Goal: Information Seeking & Learning: Learn about a topic

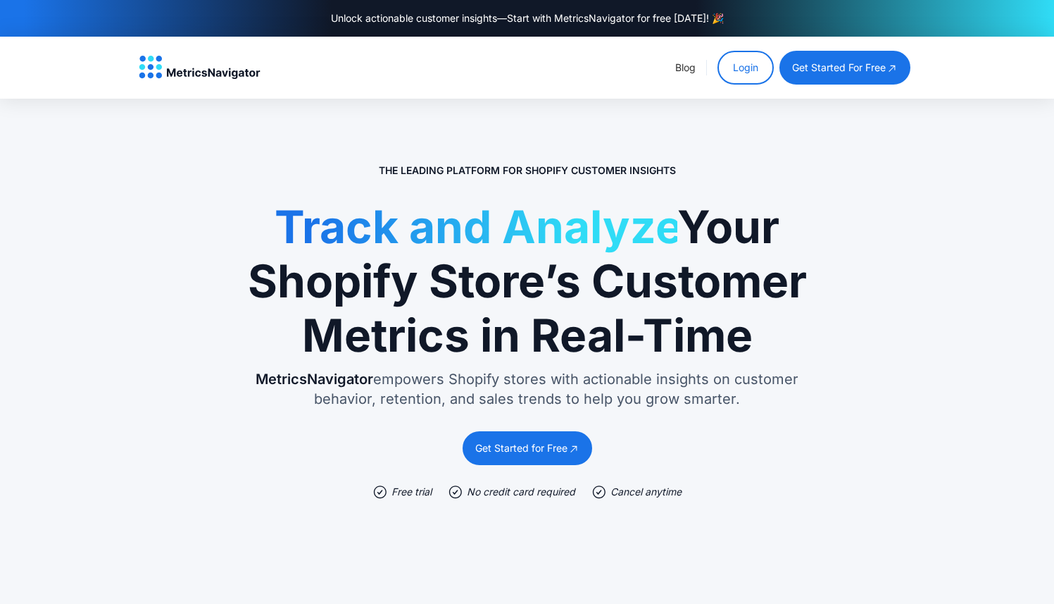
click at [752, 66] on link "Login" at bounding box center [746, 68] width 56 height 34
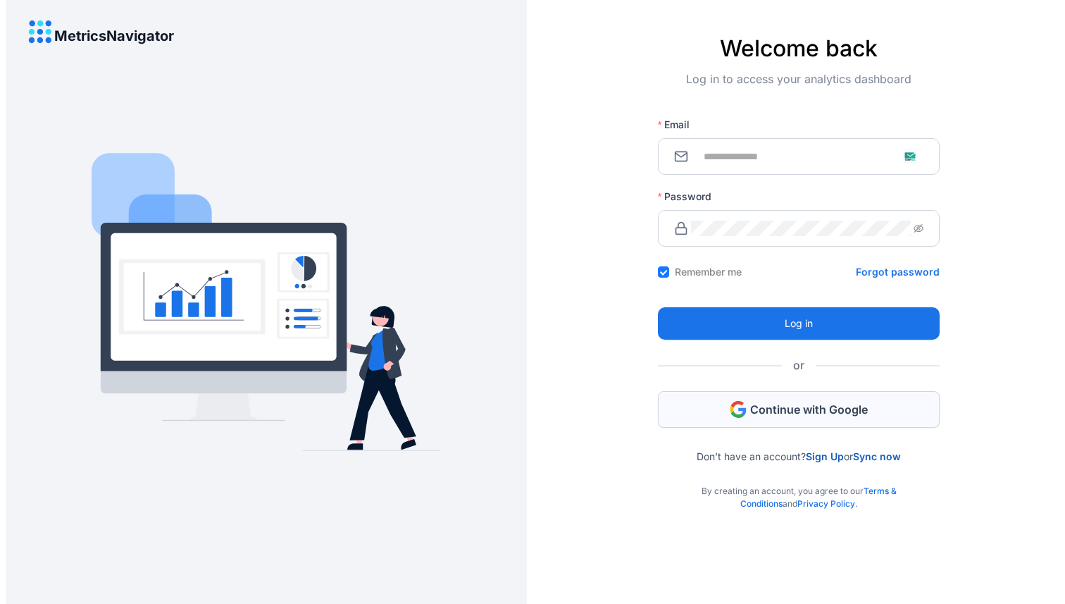
click at [753, 412] on span "Continue with Google" at bounding box center [809, 408] width 118 height 15
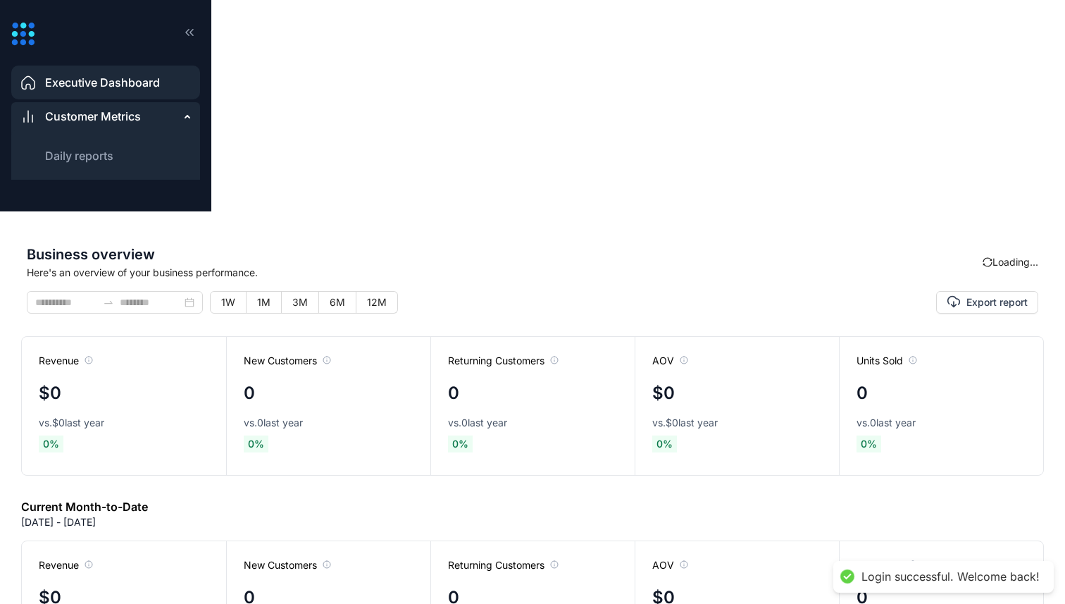
type input "**********"
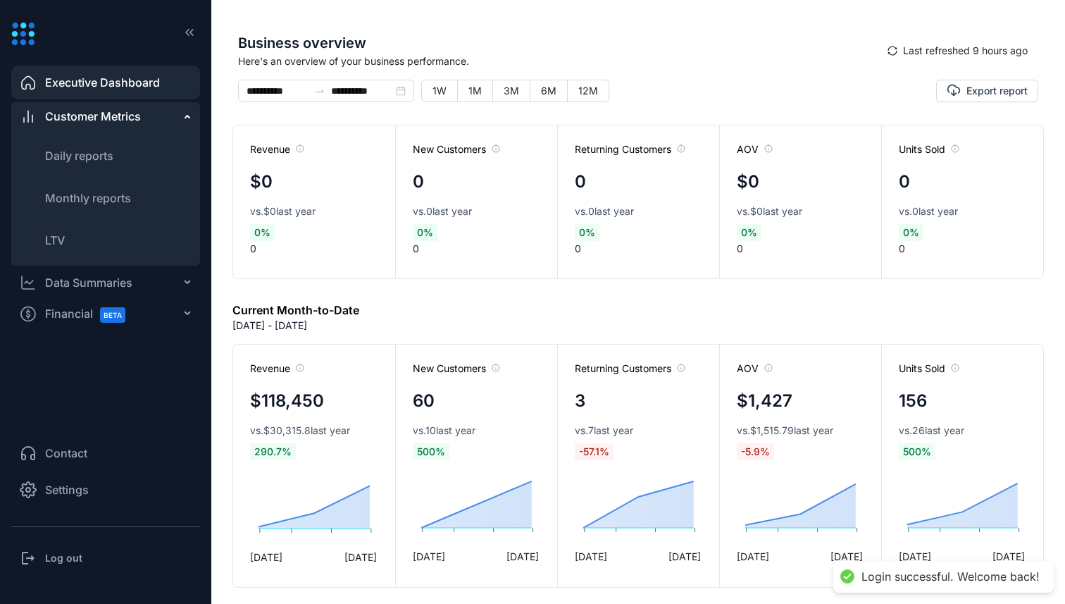
click at [93, 280] on div "Data Summaries" at bounding box center [88, 282] width 87 height 17
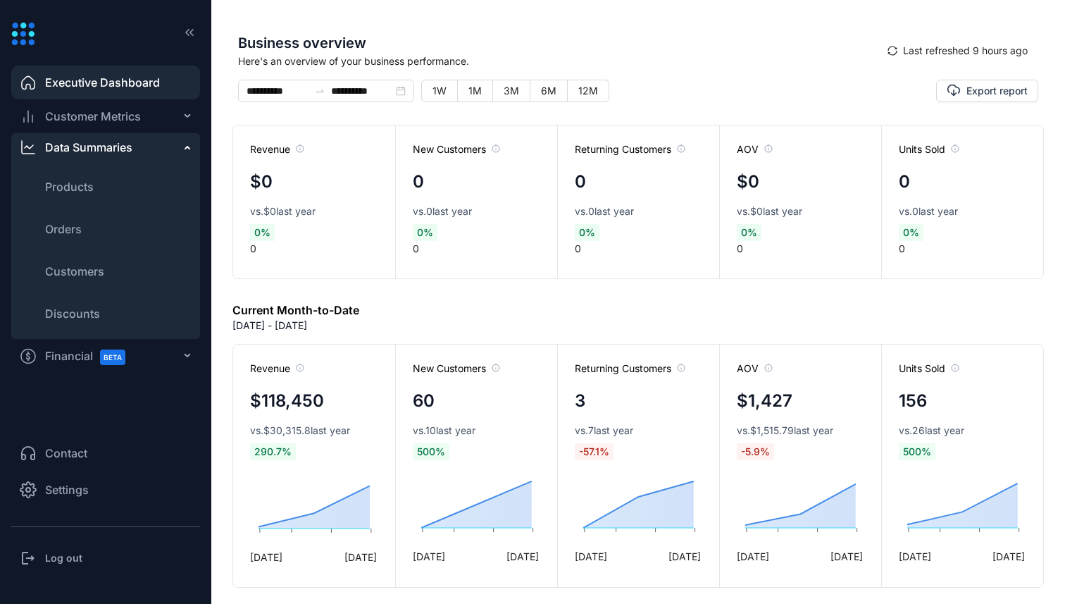
click at [69, 246] on ul "Products Orders Customers Discounts" at bounding box center [105, 250] width 189 height 178
click at [65, 230] on span "Orders" at bounding box center [63, 228] width 37 height 17
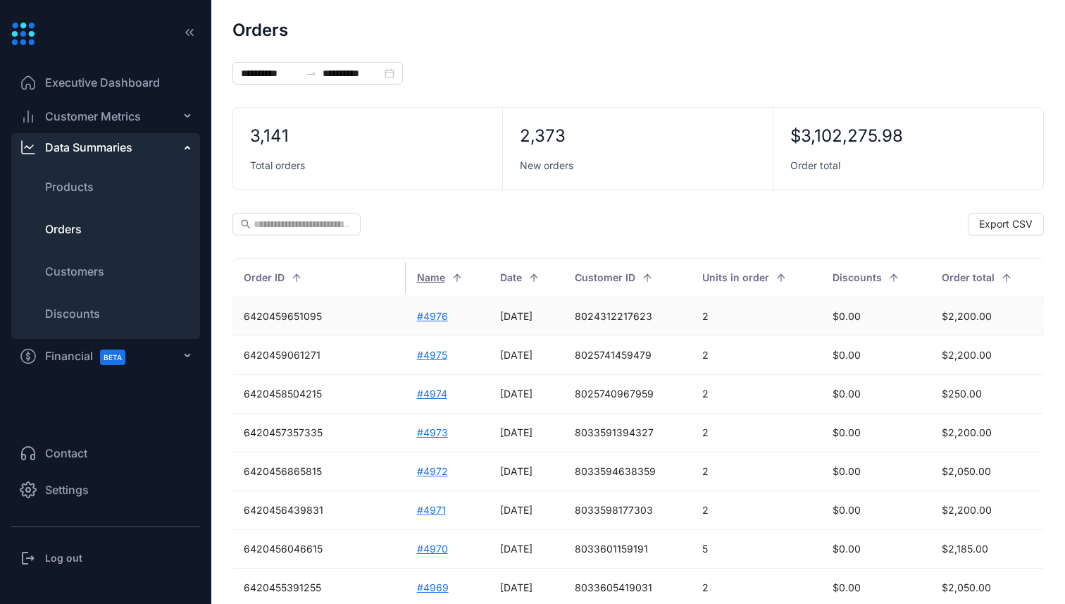
click at [406, 320] on td "#4976" at bounding box center [447, 316] width 83 height 39
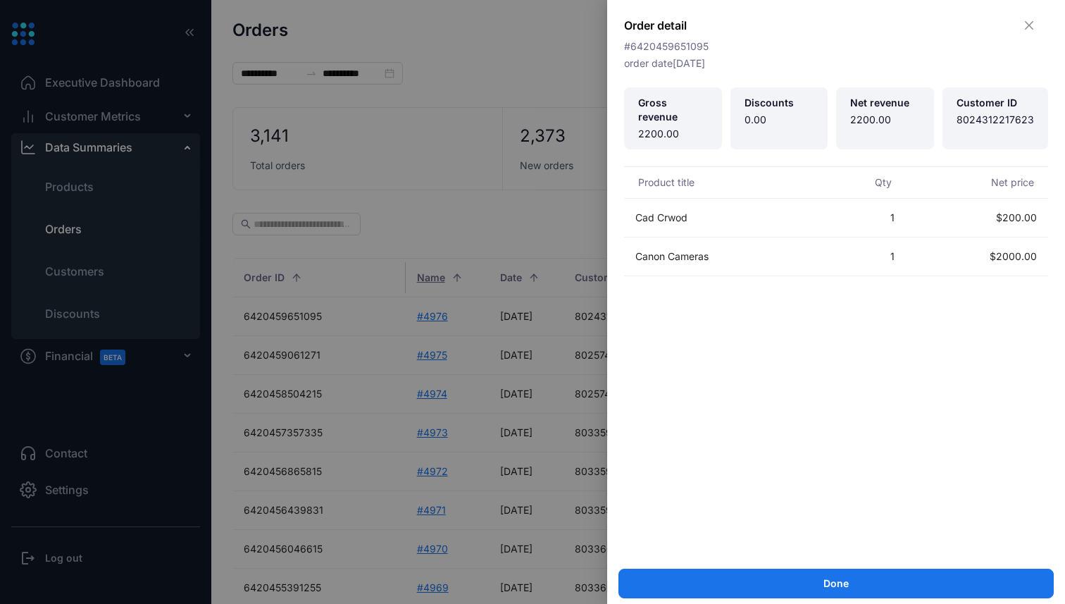
click at [392, 330] on div at bounding box center [532, 302] width 1065 height 604
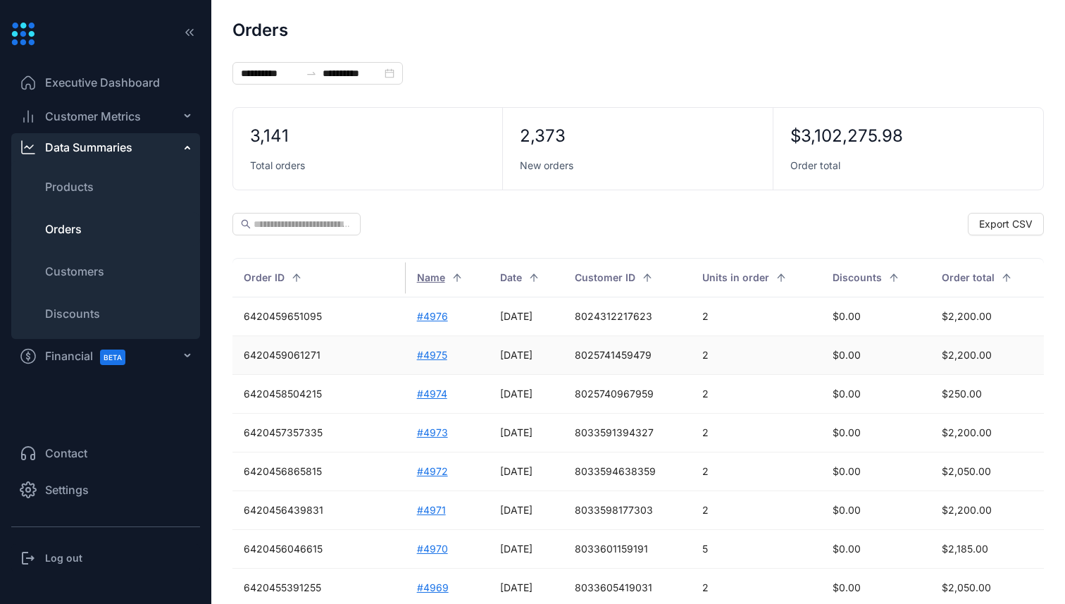
click at [406, 355] on td "#4975" at bounding box center [447, 355] width 83 height 39
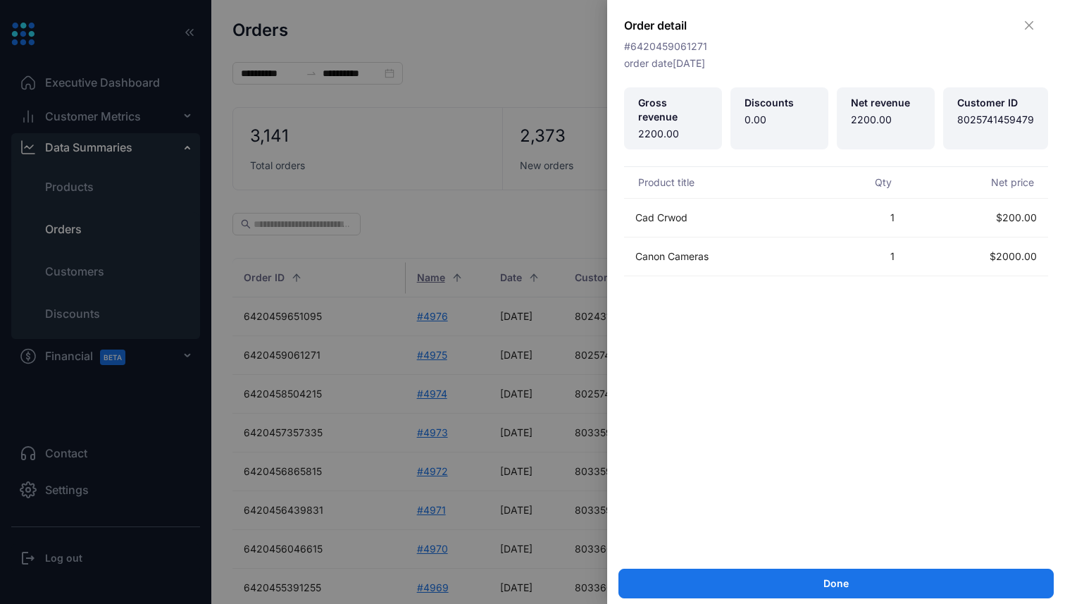
click at [390, 377] on div at bounding box center [532, 302] width 1065 height 604
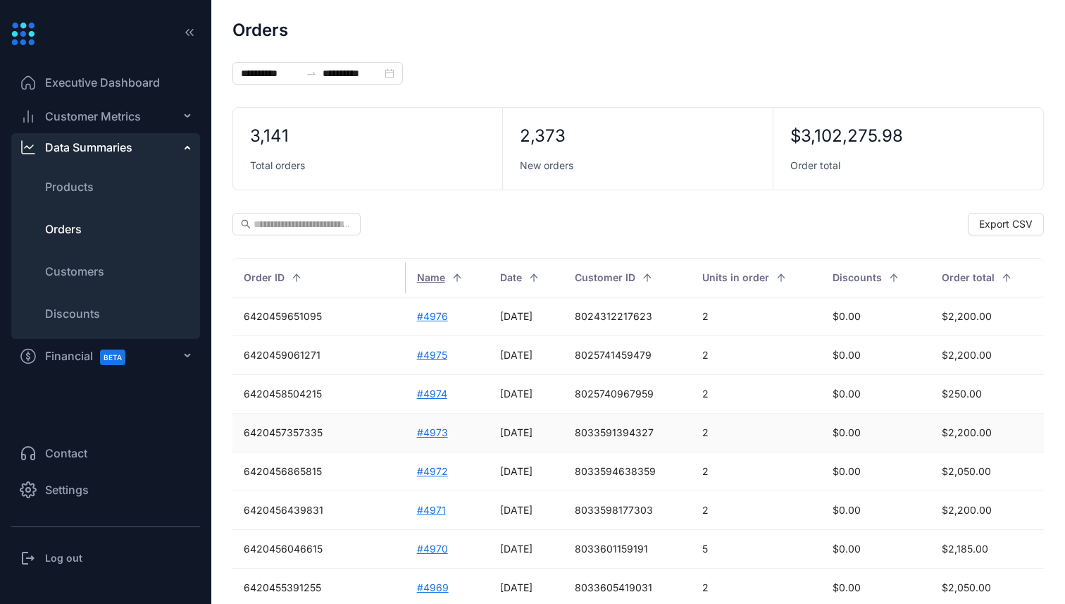
click at [406, 444] on td "#4973" at bounding box center [447, 432] width 83 height 39
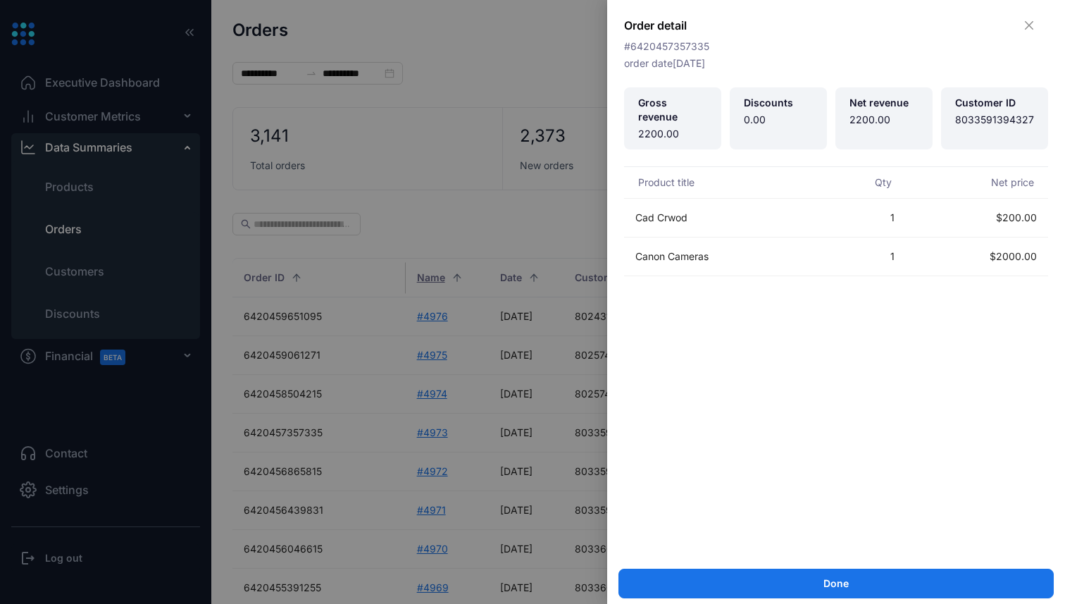
click at [413, 378] on div at bounding box center [532, 302] width 1065 height 604
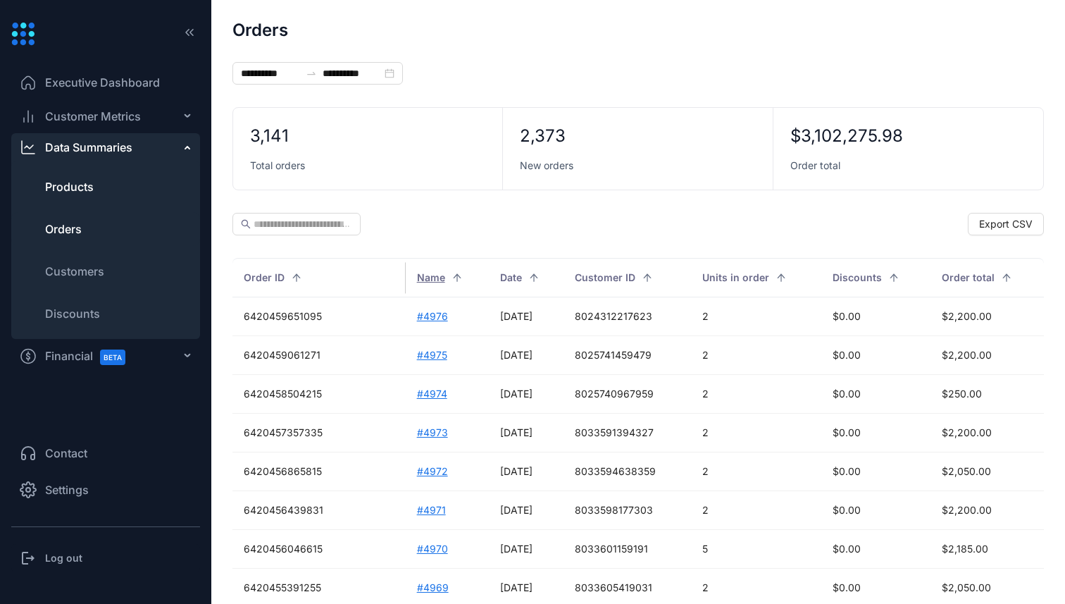
click at [76, 192] on span "Products" at bounding box center [69, 186] width 49 height 17
type input "**********"
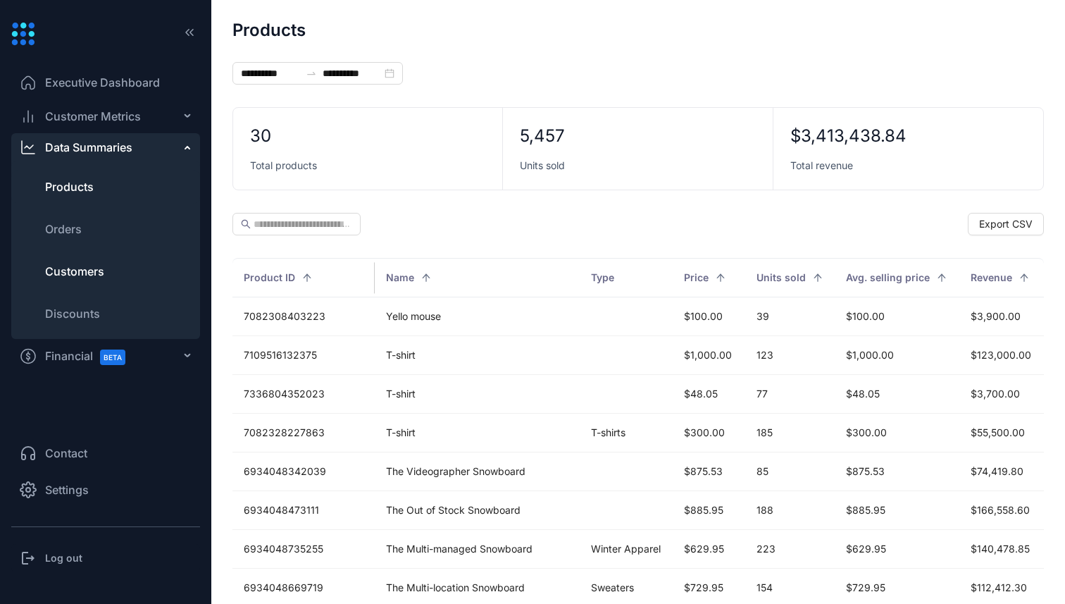
click at [96, 277] on span "Customers" at bounding box center [74, 271] width 59 height 17
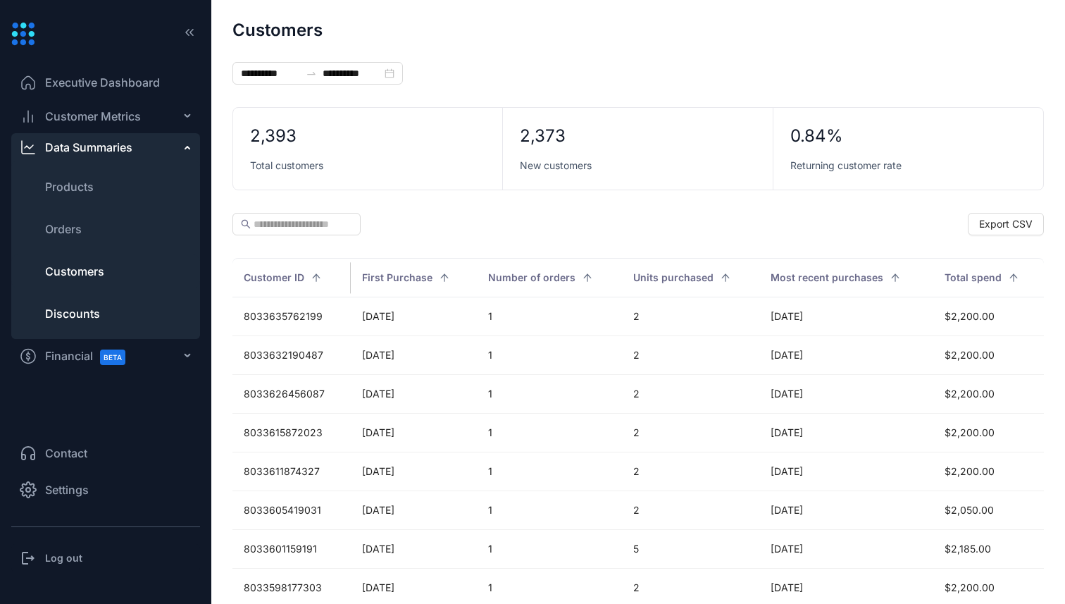
click at [91, 307] on span "Discounts" at bounding box center [72, 313] width 55 height 17
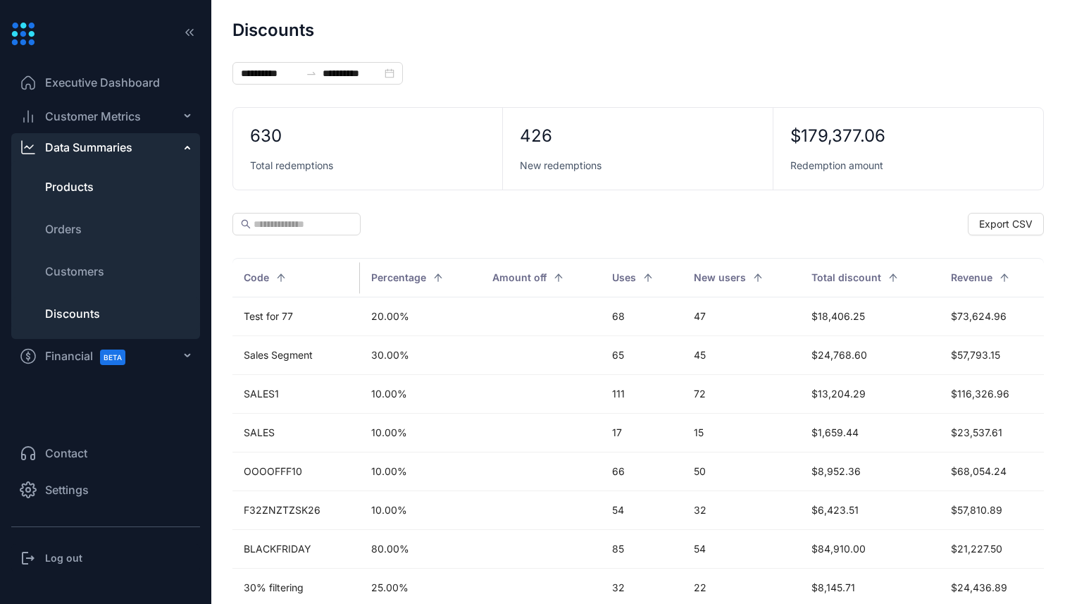
click at [85, 185] on span "Products" at bounding box center [69, 186] width 49 height 17
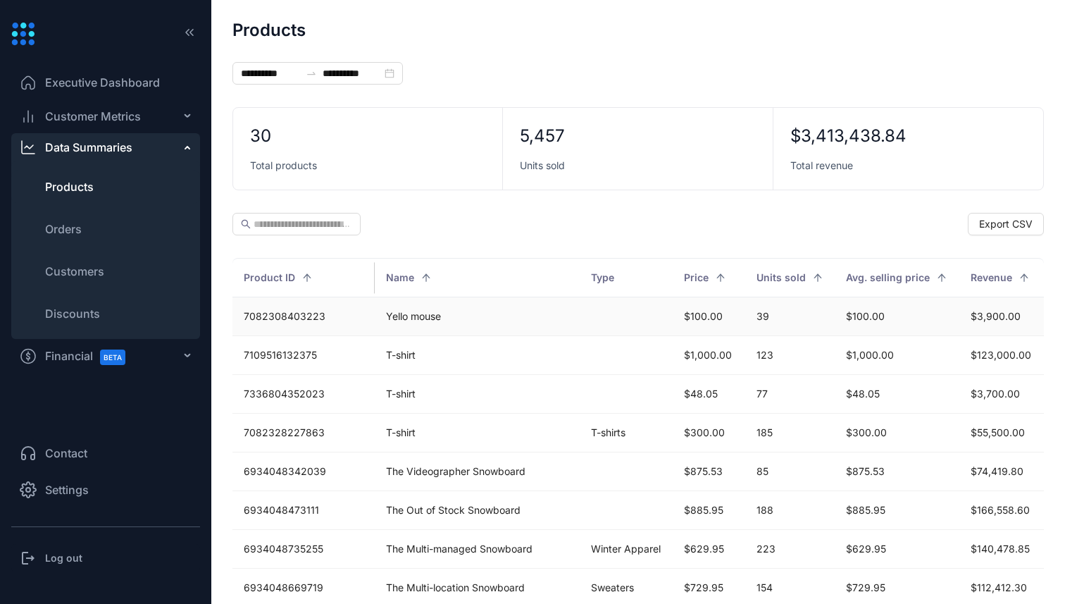
click at [300, 314] on td "7082308403223" at bounding box center [303, 316] width 142 height 39
